Goal: Check status: Check status

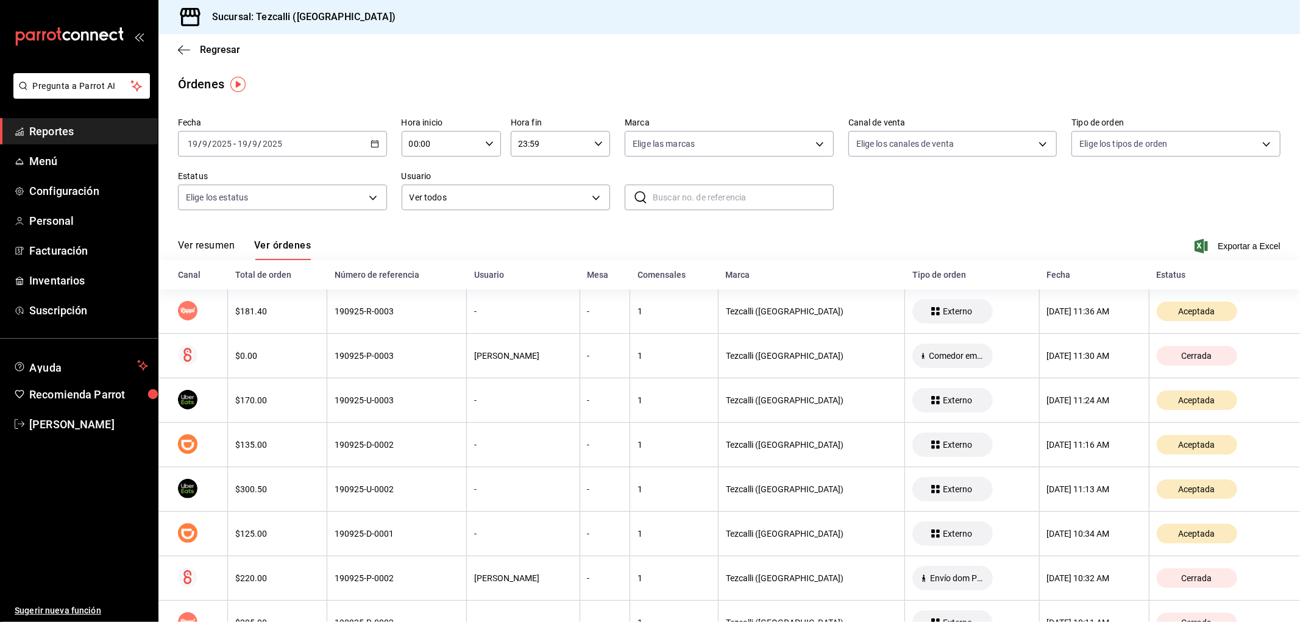
click at [207, 248] on button "Ver resumen" at bounding box center [206, 250] width 57 height 21
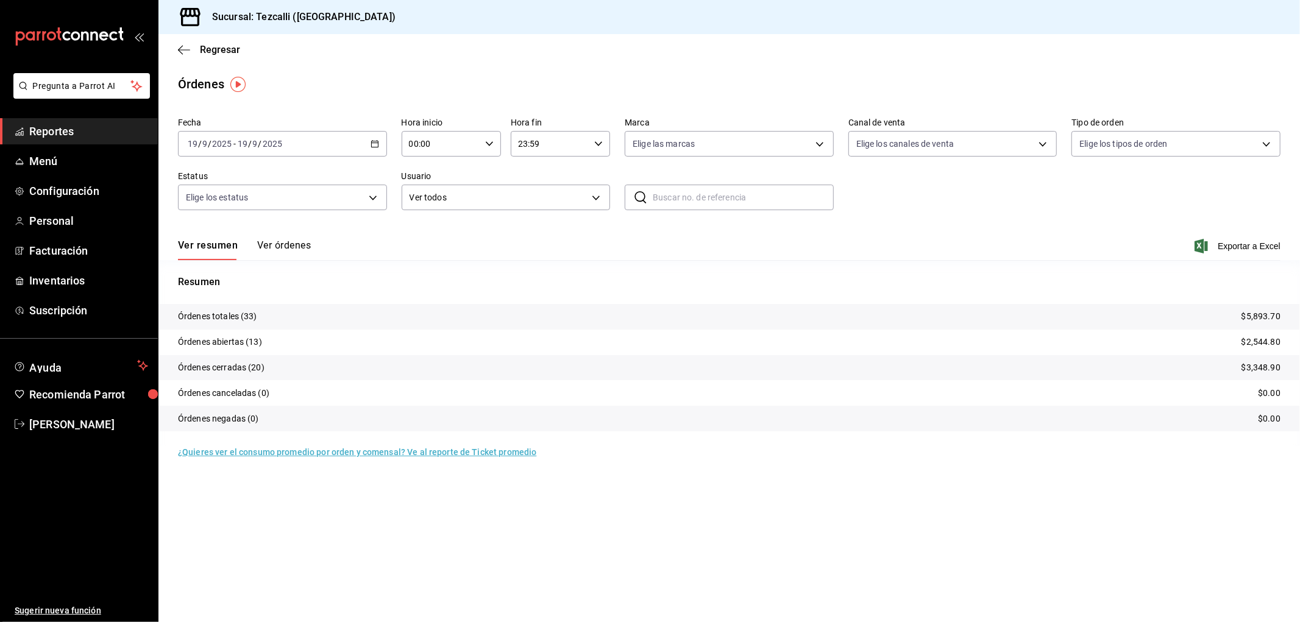
click at [279, 246] on button "Ver órdenes" at bounding box center [284, 250] width 54 height 21
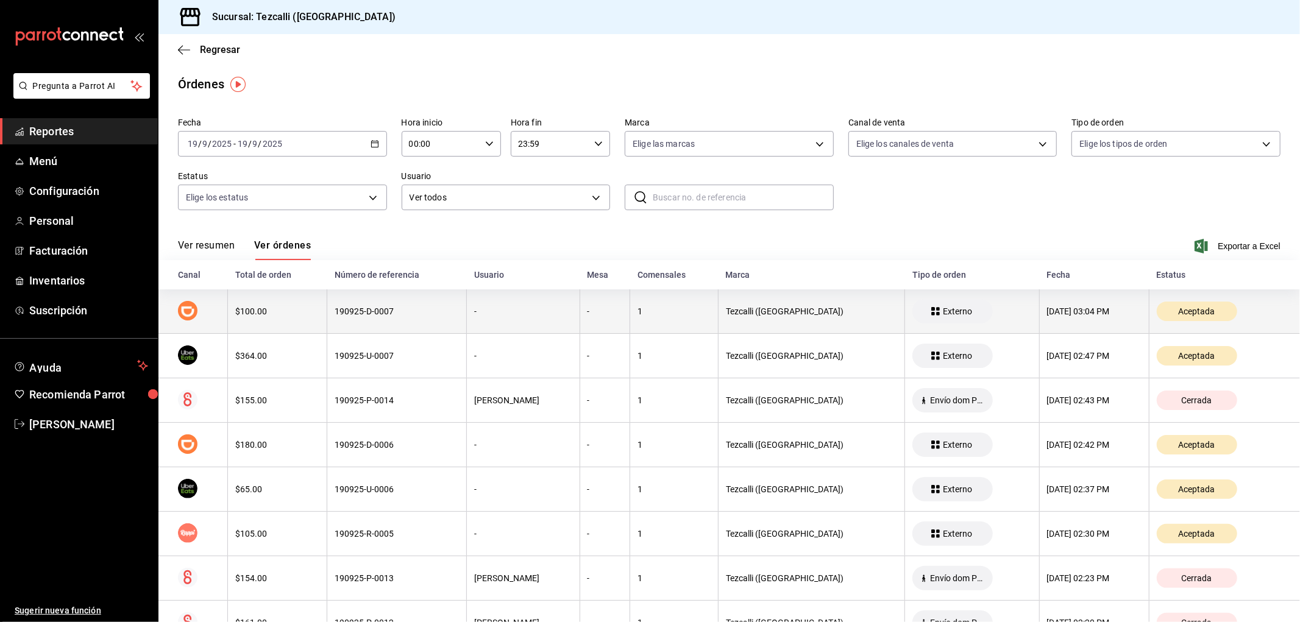
click at [482, 333] on th "-" at bounding box center [523, 312] width 113 height 44
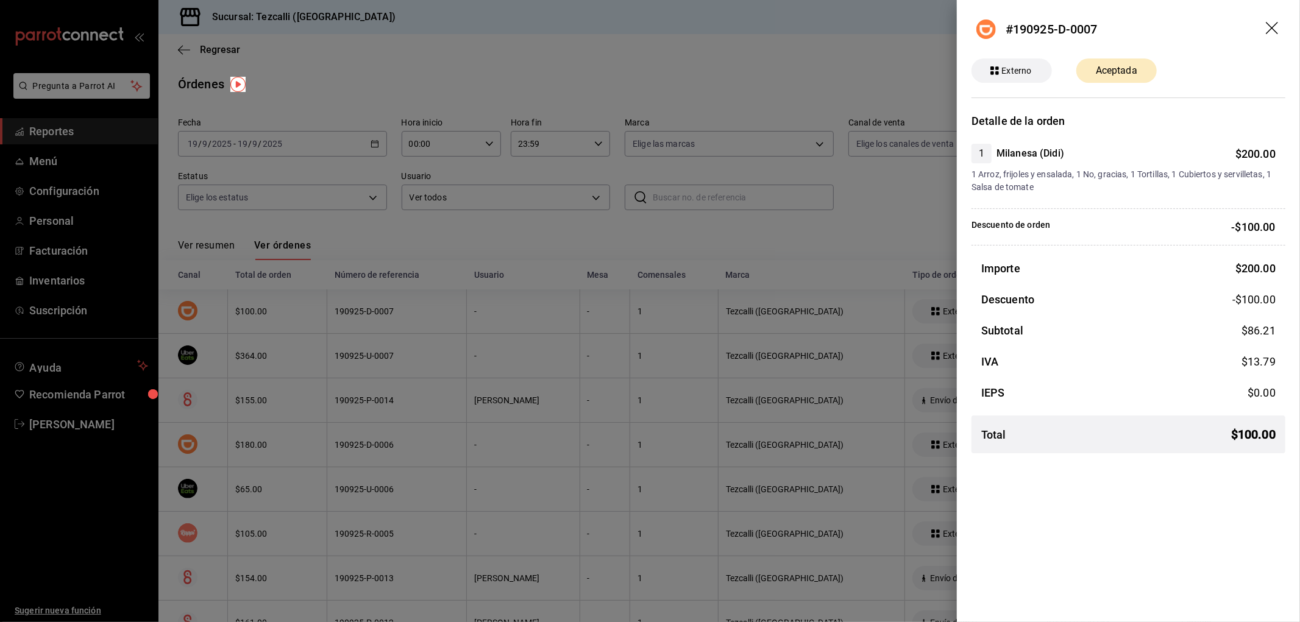
click at [480, 349] on div at bounding box center [650, 311] width 1300 height 622
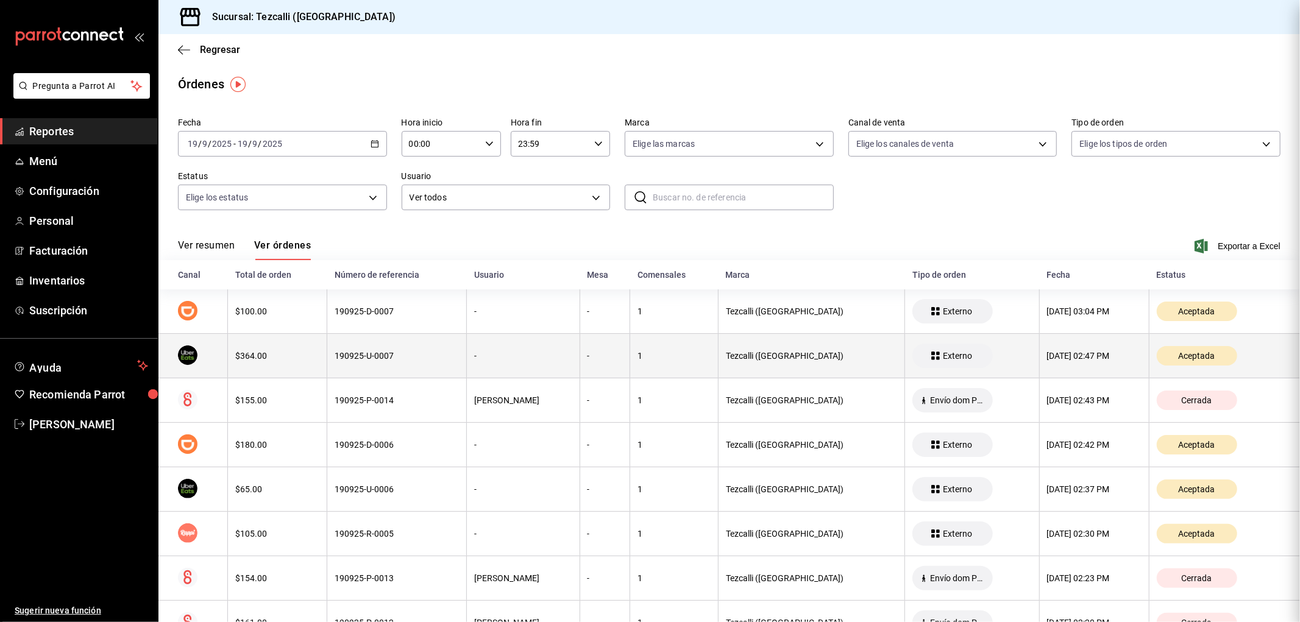
click at [467, 366] on th "-" at bounding box center [523, 356] width 113 height 44
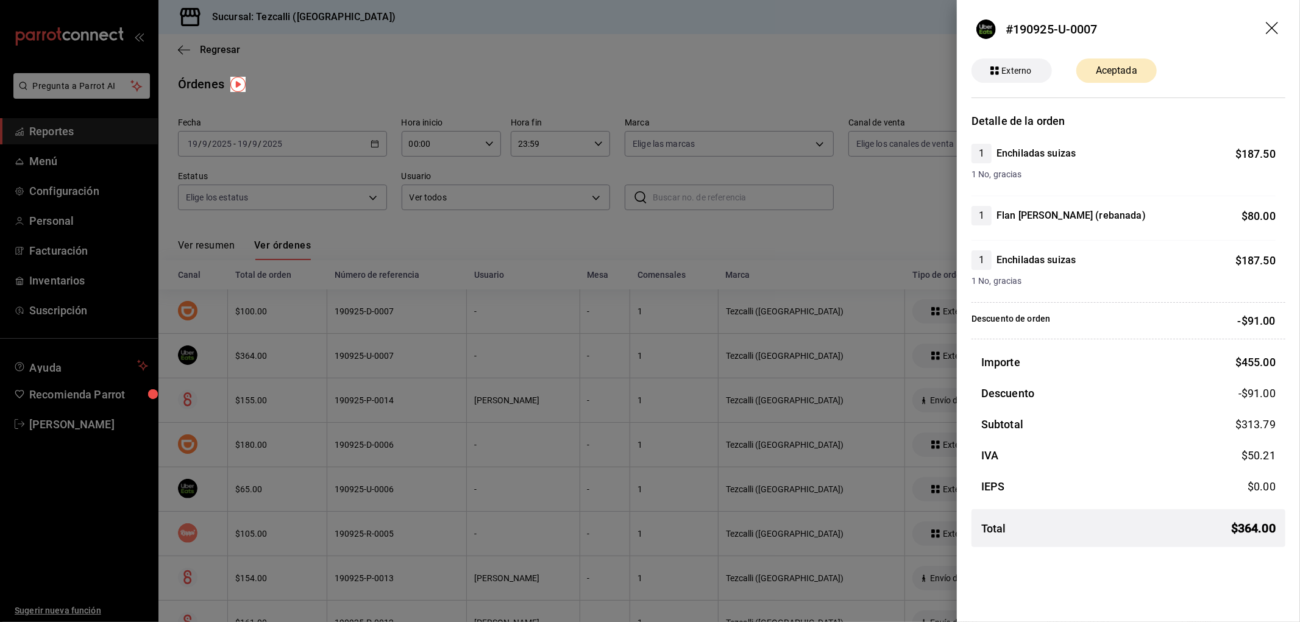
click at [466, 366] on div at bounding box center [650, 311] width 1300 height 622
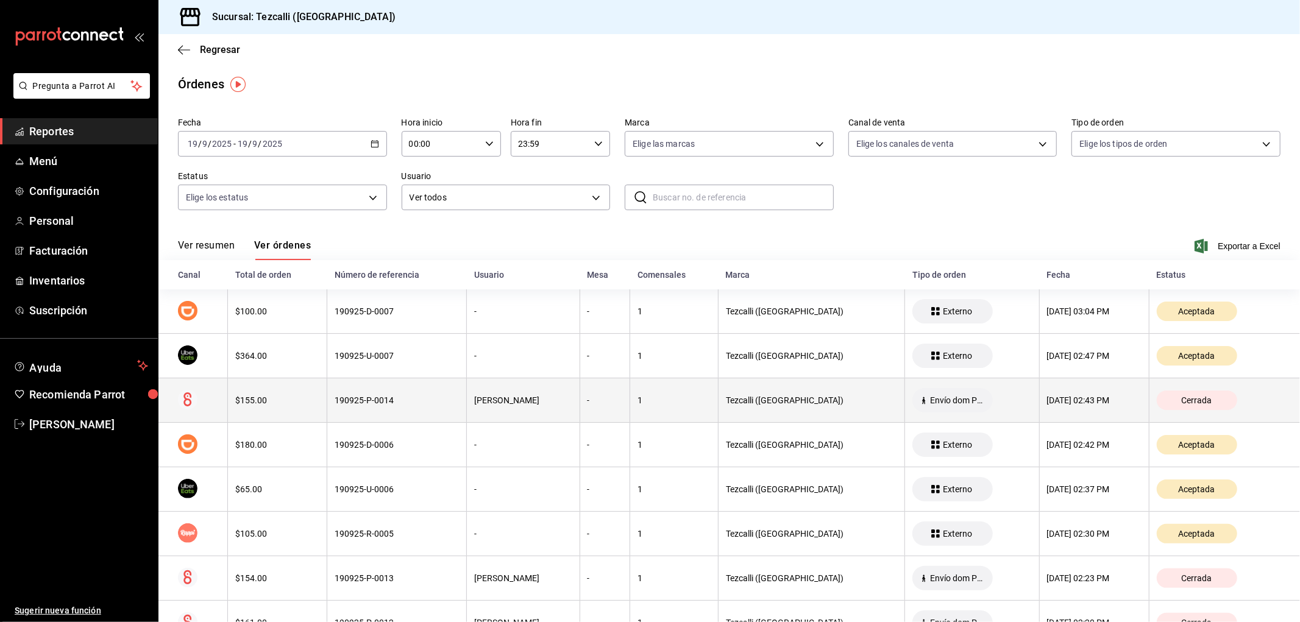
click at [427, 410] on th "190925-P-0014" at bounding box center [397, 401] width 140 height 44
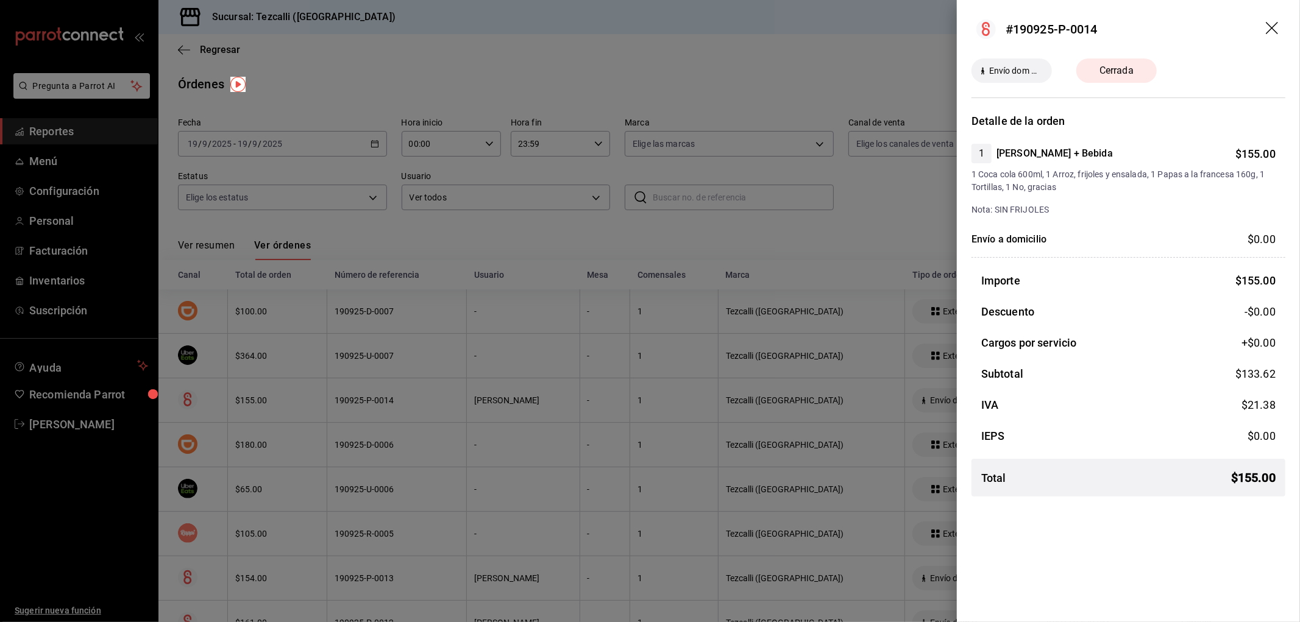
click at [431, 402] on div at bounding box center [650, 311] width 1300 height 622
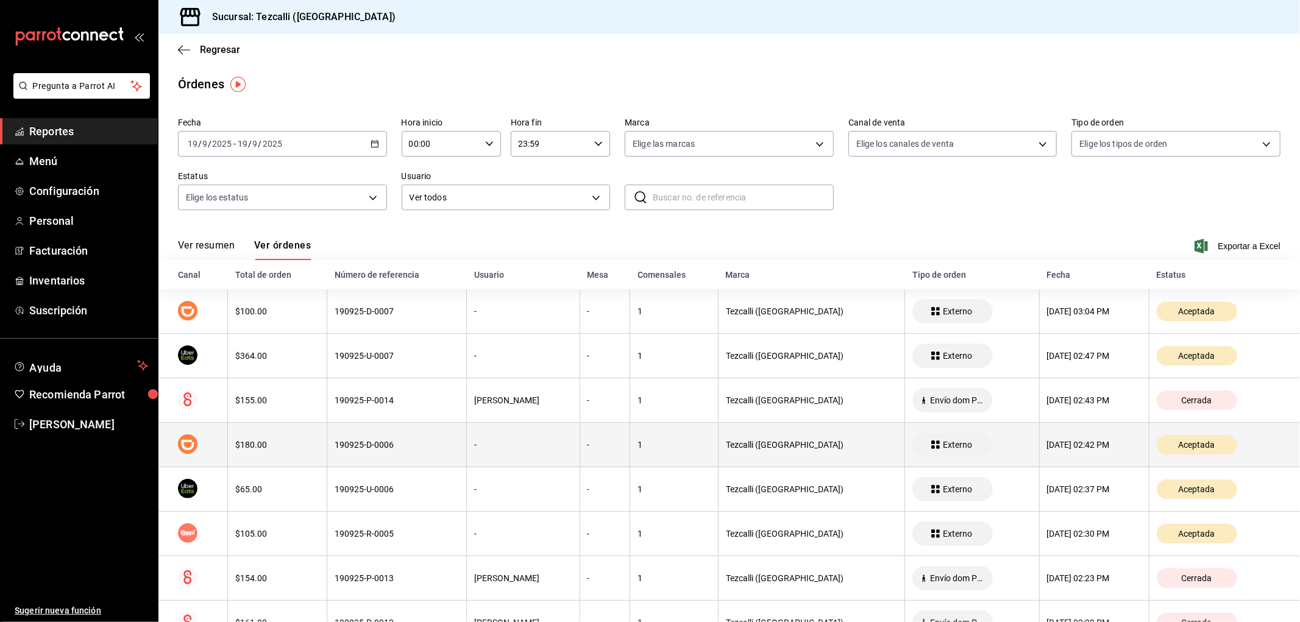
click at [446, 457] on th "190925-D-0006" at bounding box center [397, 445] width 140 height 44
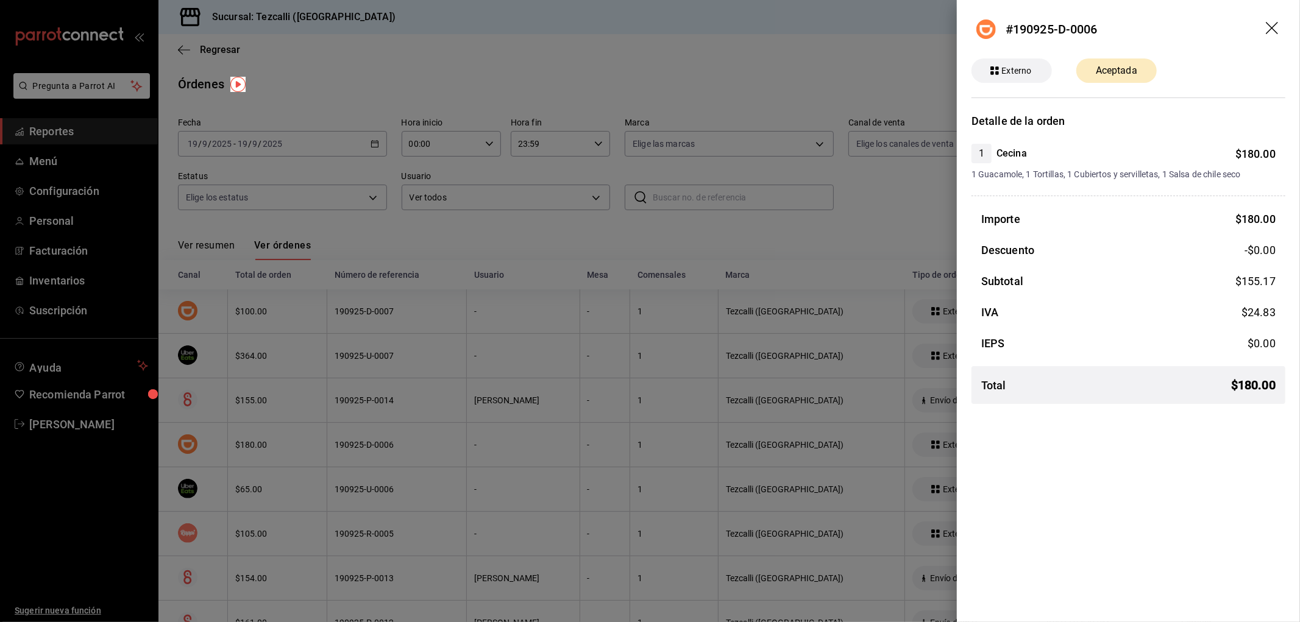
click at [446, 399] on div at bounding box center [650, 311] width 1300 height 622
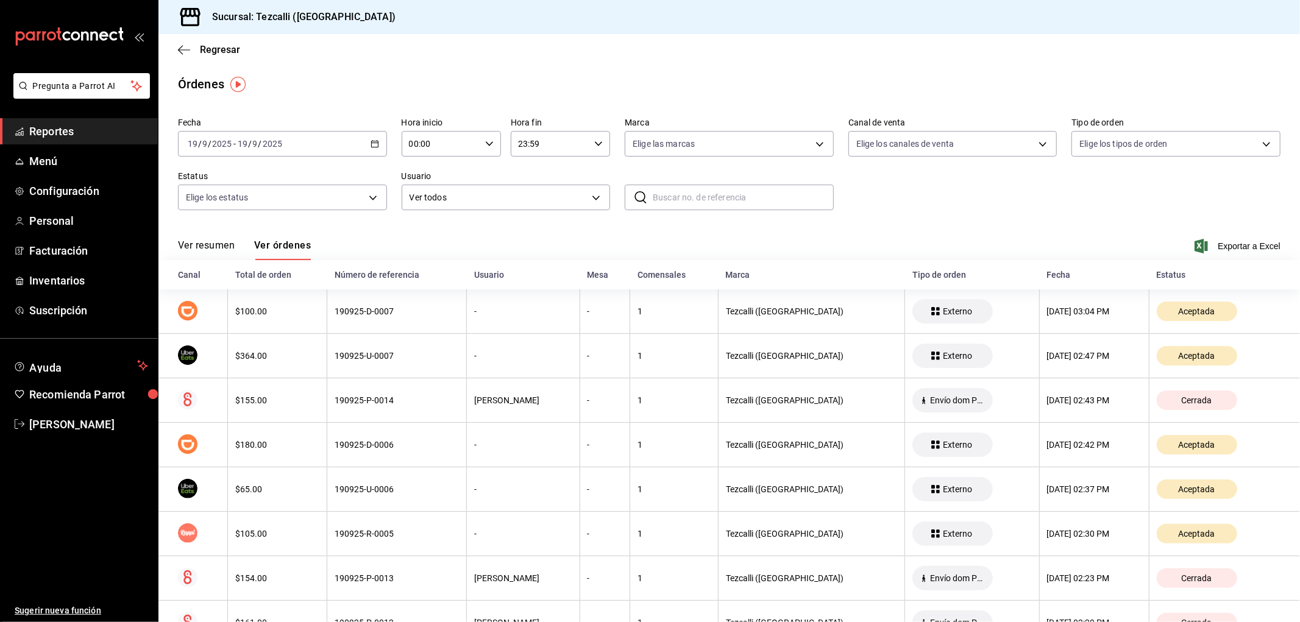
click at [446, 399] on div "190925-P-0014" at bounding box center [397, 401] width 124 height 10
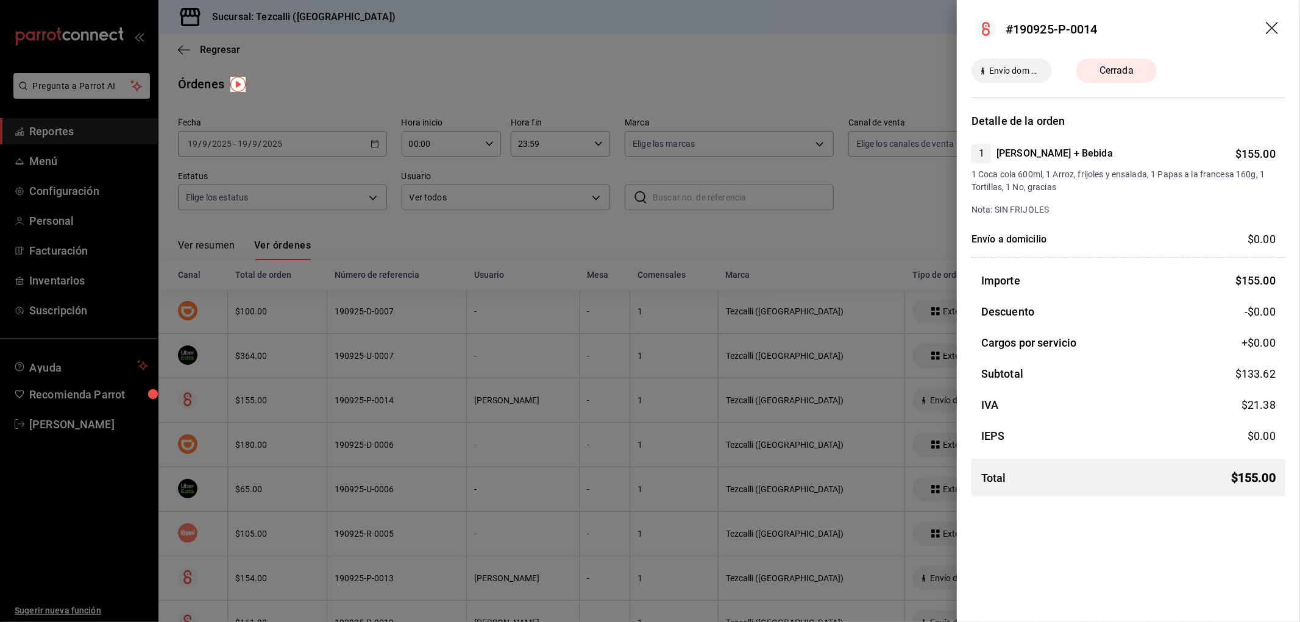
click at [446, 399] on div at bounding box center [650, 311] width 1300 height 622
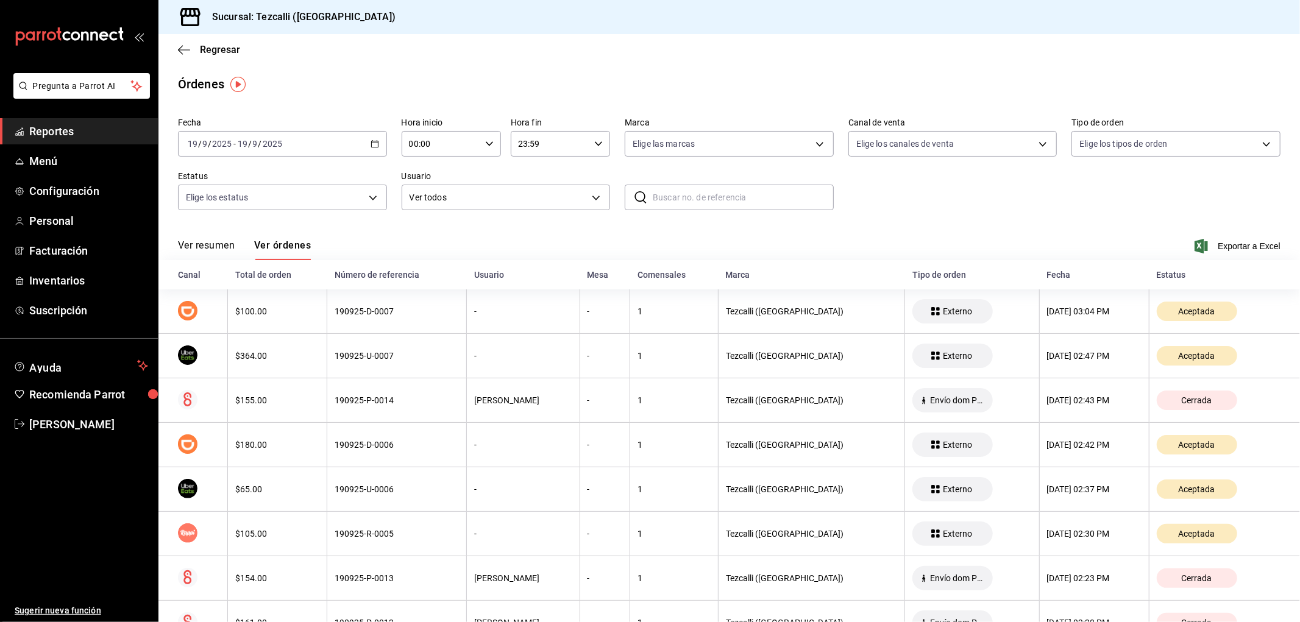
click at [221, 244] on button "Ver resumen" at bounding box center [206, 250] width 57 height 21
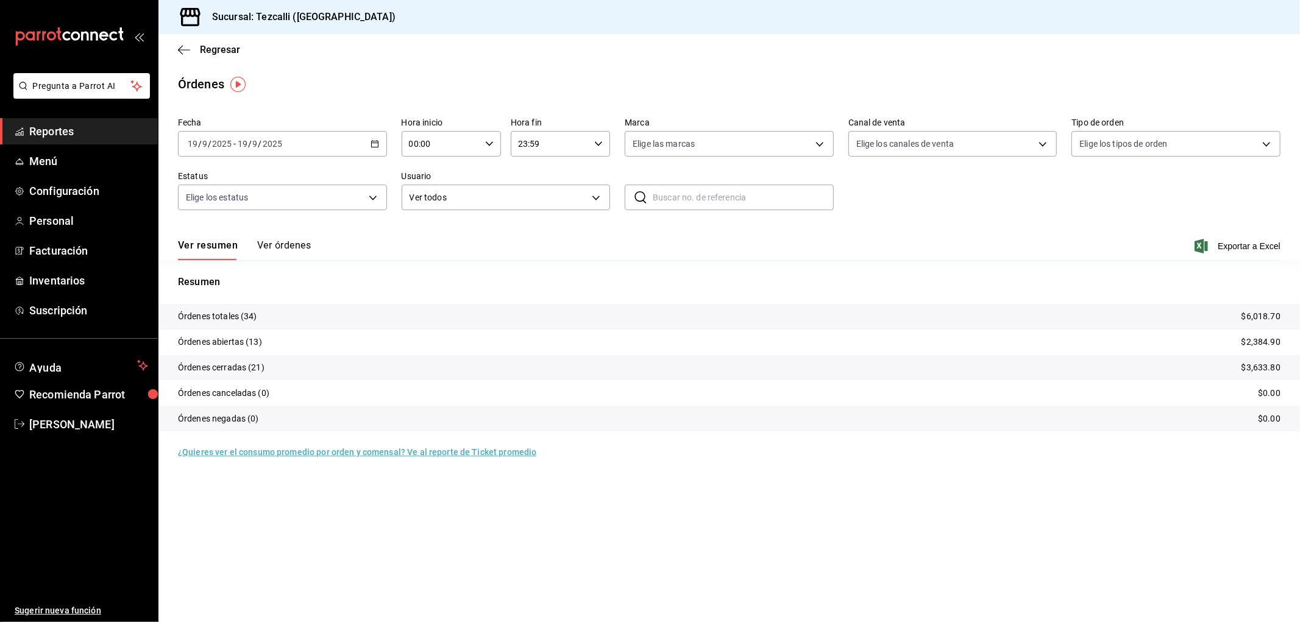
click at [582, 247] on div "Ver resumen Ver órdenes Exportar a Excel" at bounding box center [729, 242] width 1103 height 35
